Goal: Information Seeking & Learning: Learn about a topic

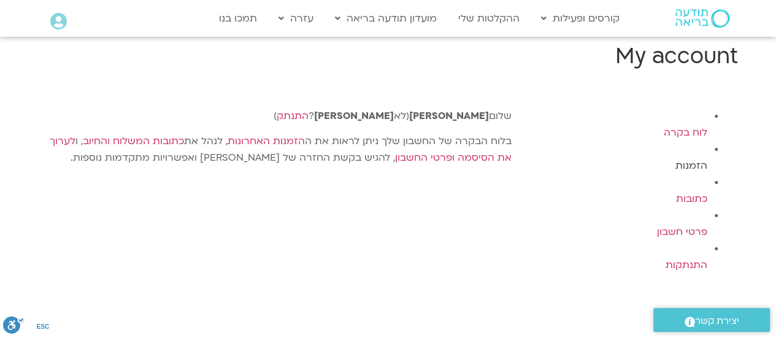
click at [696, 164] on link "הזמנות" at bounding box center [692, 166] width 32 height 14
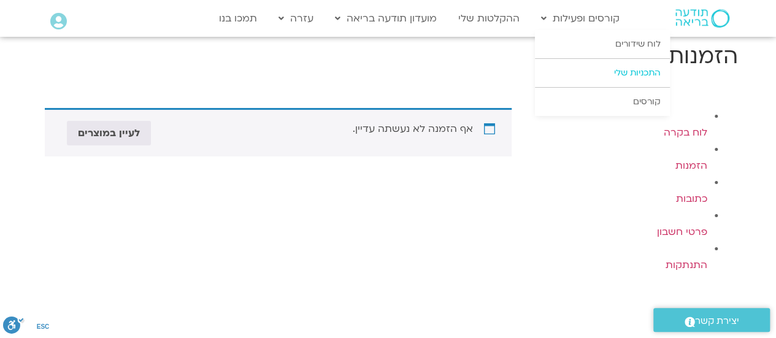
click at [609, 77] on link "התכניות שלי" at bounding box center [602, 73] width 135 height 28
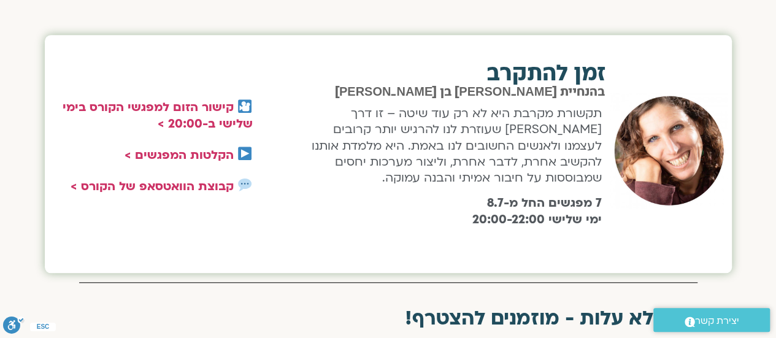
scroll to position [458, 0]
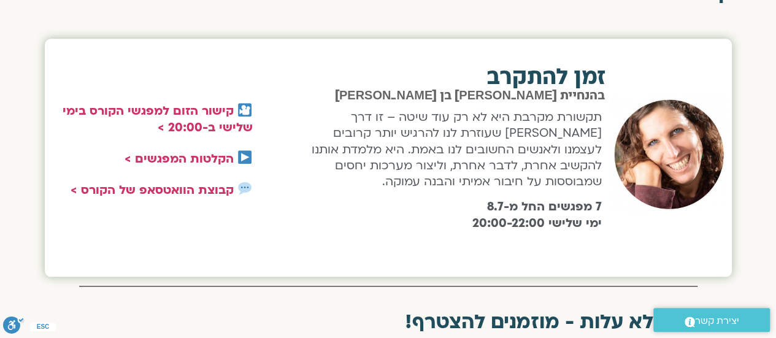
click at [245, 191] on img at bounding box center [245, 189] width 14 height 14
click at [205, 156] on link "הקלטות המפגשים >" at bounding box center [179, 159] width 109 height 16
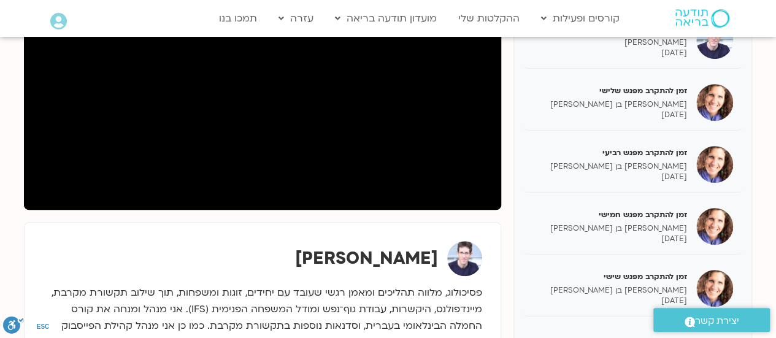
scroll to position [257, 0]
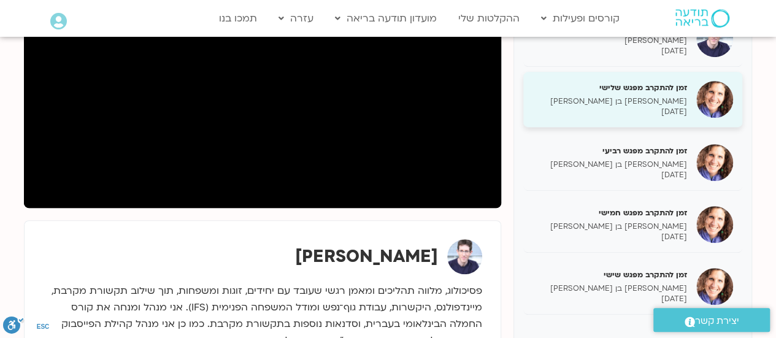
click at [650, 93] on div "זמן להתקרב מפגש שלישי [PERSON_NAME] בן [PERSON_NAME] [DATE]" at bounding box center [610, 99] width 155 height 35
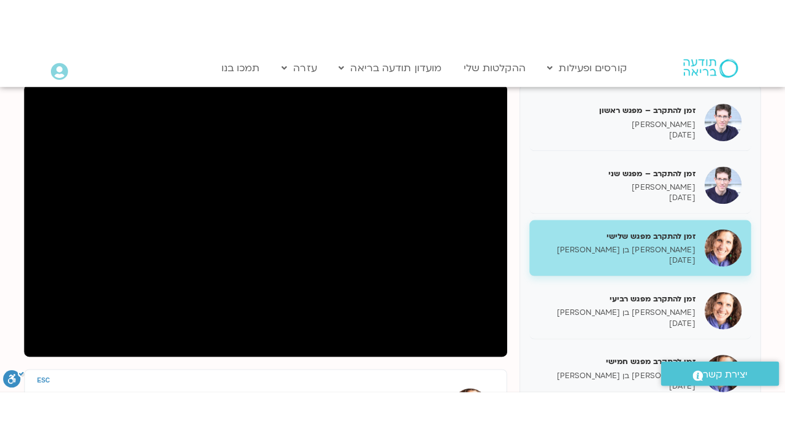
scroll to position [168, 0]
